Goal: Information Seeking & Learning: Learn about a topic

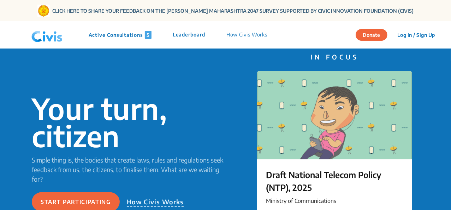
scroll to position [71, 0]
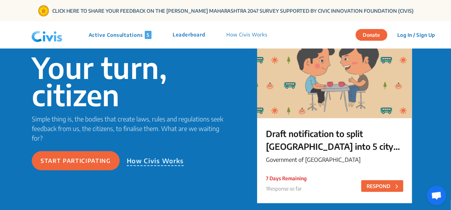
click at [125, 36] on p "Active Consultations 5" at bounding box center [120, 35] width 63 height 8
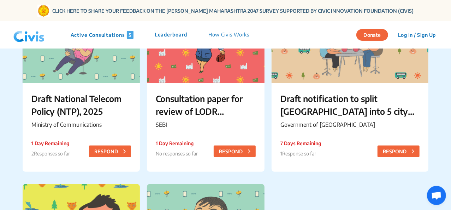
scroll to position [106, 0]
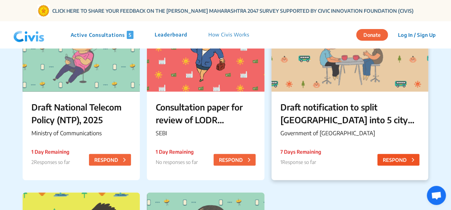
click at [397, 159] on button "RESPOND" at bounding box center [399, 160] width 42 height 12
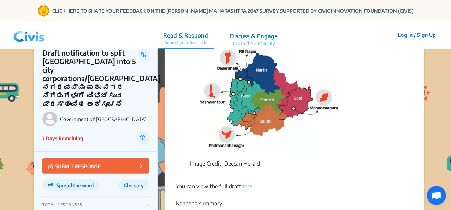
scroll to position [353, 0]
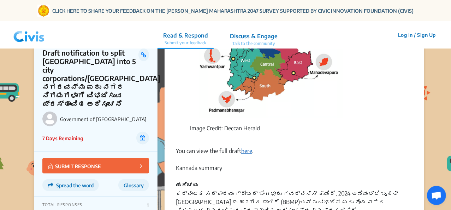
click at [248, 147] on link "here" at bounding box center [246, 150] width 11 height 7
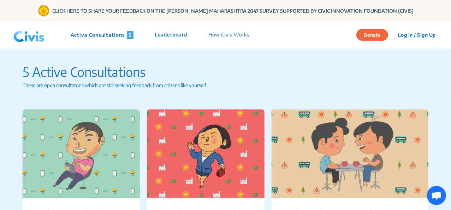
click at [169, 37] on p "Leaderboard" at bounding box center [171, 35] width 33 height 8
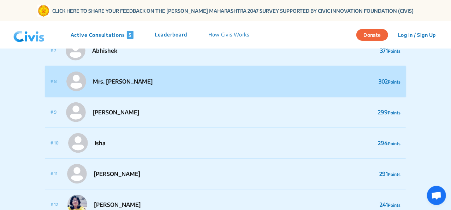
scroll to position [247, 0]
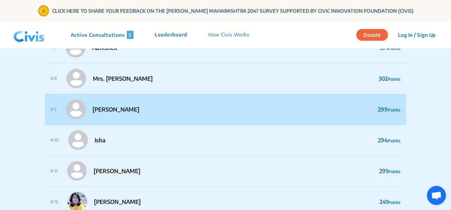
click at [107, 110] on p "Mrs. Paramjit" at bounding box center [116, 109] width 47 height 8
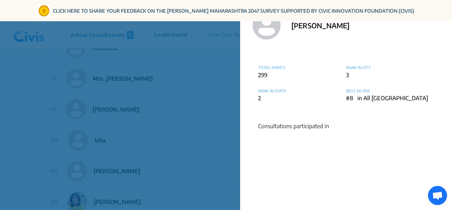
click at [206, 118] on div "Mrs. Paramjit TOTAL POINTS 299 RANK IN CITY 3 RANK IN STATE 2 BEST SO FAR #8 in…" at bounding box center [226, 105] width 452 height 210
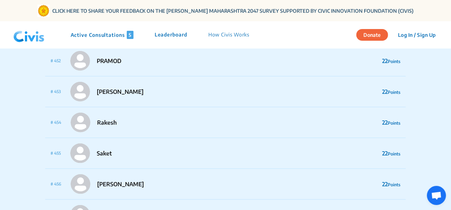
scroll to position [15343, 0]
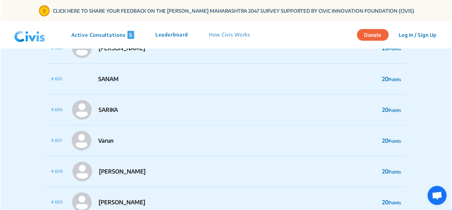
scroll to position [18662, 0]
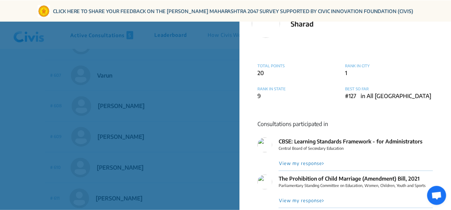
scroll to position [0, 0]
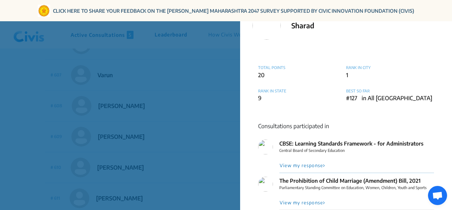
click at [220, 113] on div "Sharad TOTAL POINTS 20 RANK IN CITY 1 RANK IN STATE 9 BEST SO FAR #127 in All I…" at bounding box center [226, 105] width 452 height 210
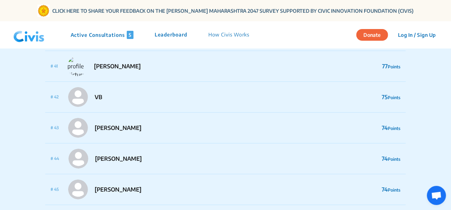
scroll to position [955, 0]
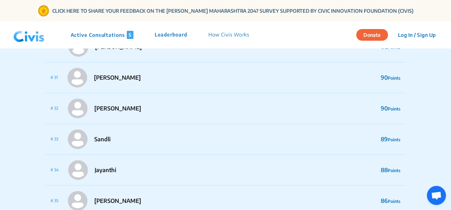
click at [228, 36] on p "How Civis Works" at bounding box center [228, 35] width 41 height 8
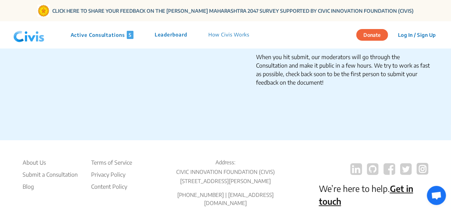
scroll to position [1307, 0]
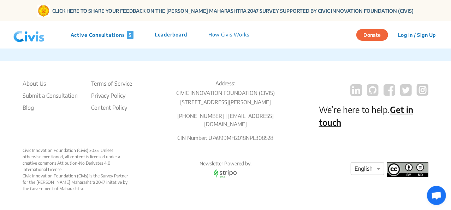
click at [95, 36] on p "Active Consultations 5" at bounding box center [102, 35] width 63 height 8
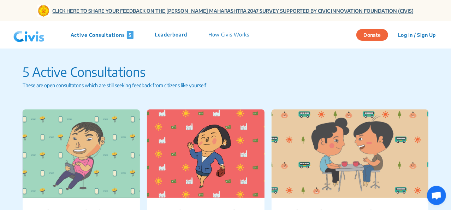
click at [141, 9] on link "CLICK HERE TO SHARE YOUR FEEDBACK ON THE [PERSON_NAME] MAHARASHTRA 2047 SURVEY …" at bounding box center [233, 10] width 361 height 7
click at [20, 37] on img at bounding box center [29, 34] width 37 height 21
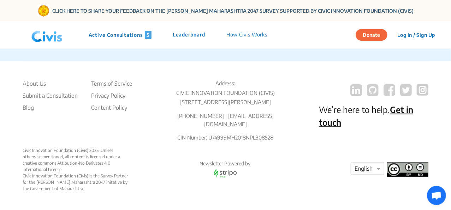
scroll to position [1656, 0]
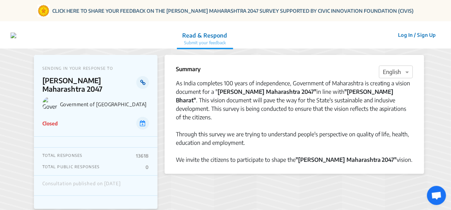
click at [141, 81] on icon at bounding box center [142, 82] width 5 height 6
